Goal: Navigation & Orientation: Find specific page/section

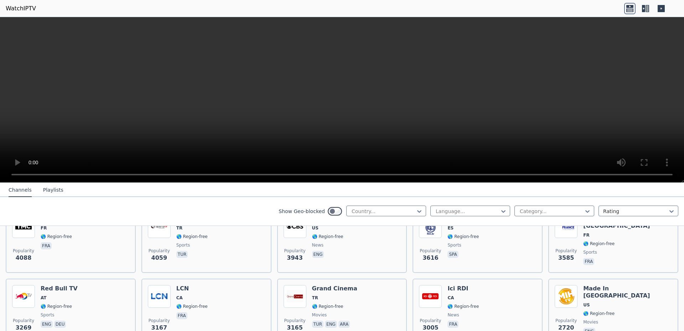
scroll to position [190, 0]
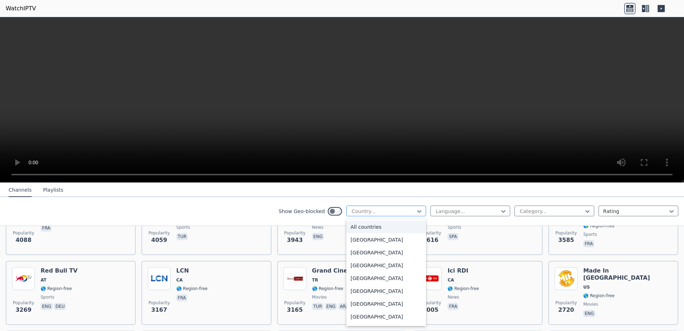
click at [383, 215] on div "Country..." at bounding box center [386, 210] width 80 height 11
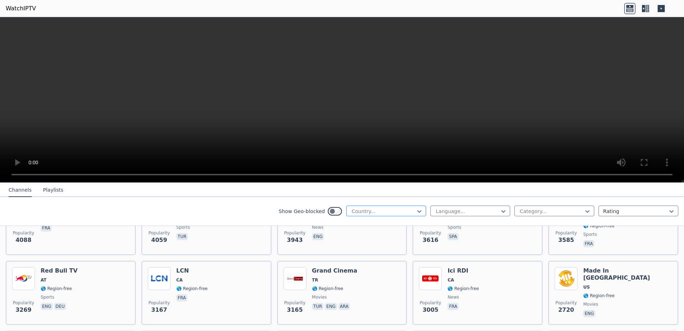
click at [386, 213] on div at bounding box center [383, 211] width 65 height 7
click at [446, 209] on div at bounding box center [467, 211] width 65 height 7
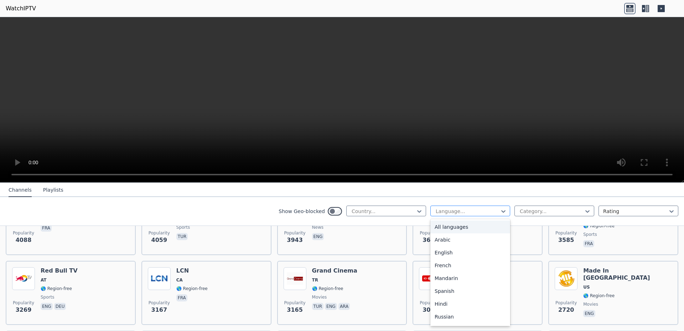
drag, startPoint x: 446, startPoint y: 209, endPoint x: 504, endPoint y: 211, distance: 57.7
click at [457, 211] on div at bounding box center [467, 211] width 65 height 7
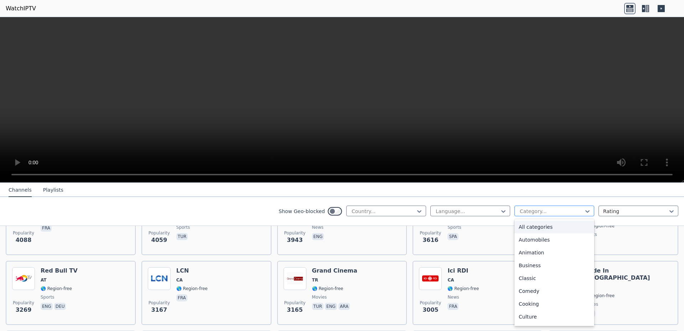
click at [527, 211] on div at bounding box center [551, 211] width 65 height 7
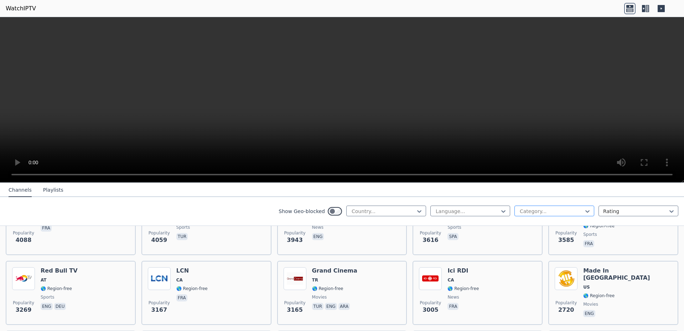
click at [529, 211] on div at bounding box center [551, 211] width 65 height 7
click at [645, 213] on div at bounding box center [635, 211] width 65 height 7
click at [589, 213] on div "Language... Category... Rating" at bounding box center [554, 210] width 248 height 11
click at [585, 211] on icon at bounding box center [586, 211] width 7 height 7
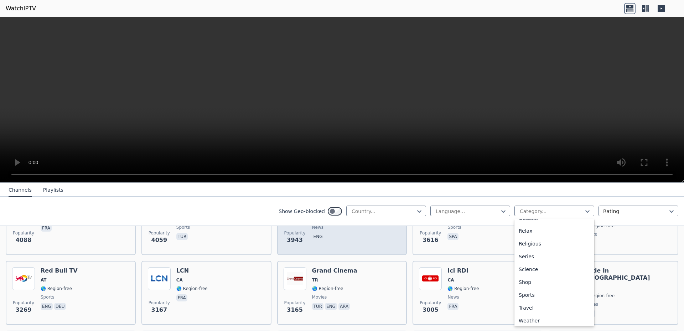
scroll to position [242, 0]
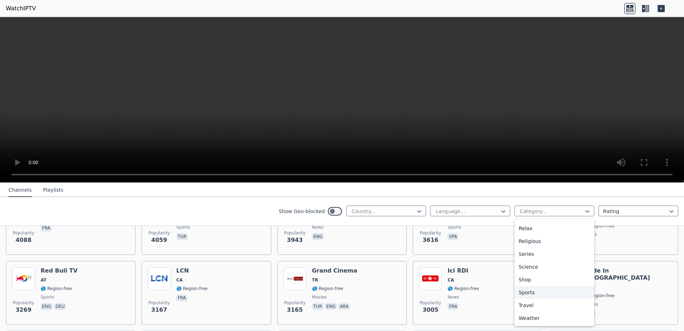
click at [536, 288] on div "Sports" at bounding box center [554, 292] width 80 height 13
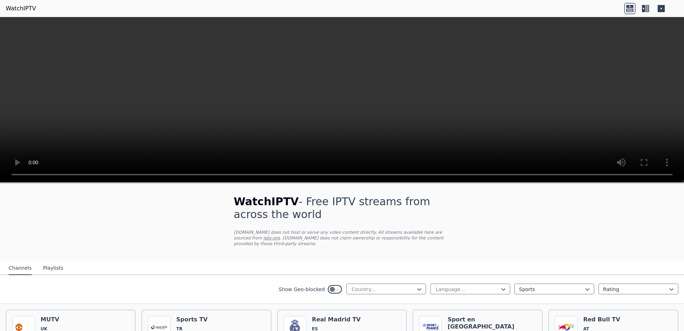
click at [65, 262] on nav "Channels Playlists" at bounding box center [342, 268] width 684 height 14
click at [54, 263] on button "Playlists" at bounding box center [53, 268] width 20 height 14
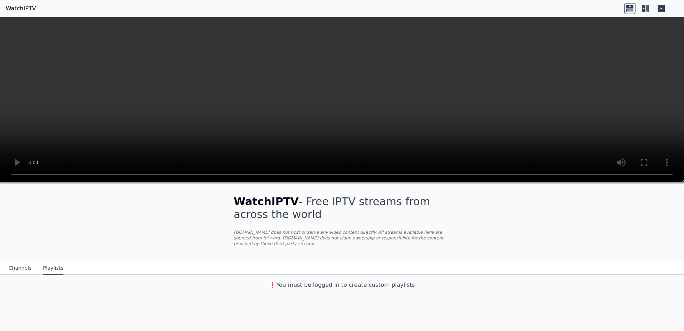
click at [22, 264] on button "Channels" at bounding box center [20, 268] width 23 height 14
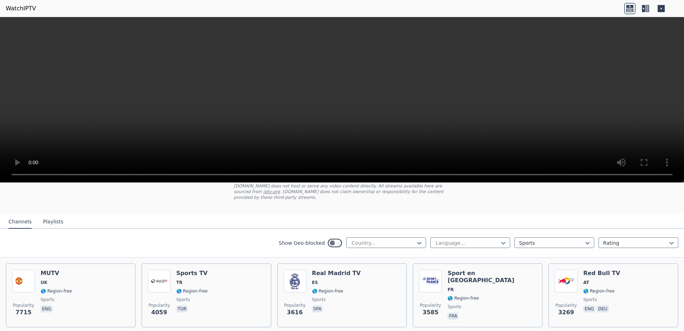
scroll to position [47, 0]
click at [43, 217] on button "Playlists" at bounding box center [53, 221] width 20 height 14
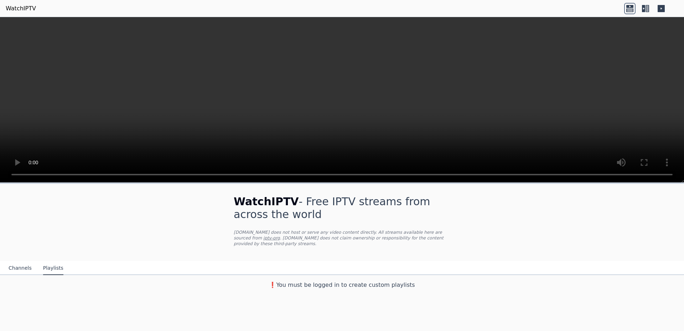
click at [23, 261] on button "Channels" at bounding box center [20, 268] width 23 height 14
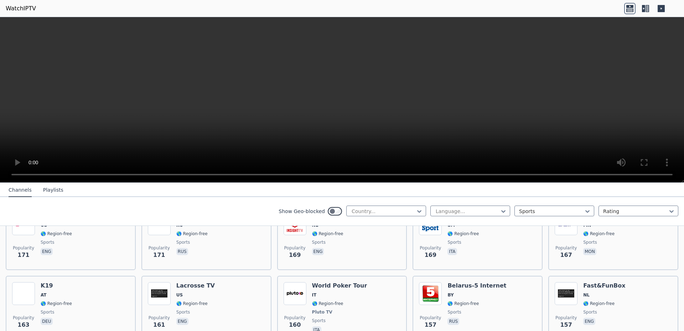
scroll to position [1210, 0]
